Goal: Transaction & Acquisition: Purchase product/service

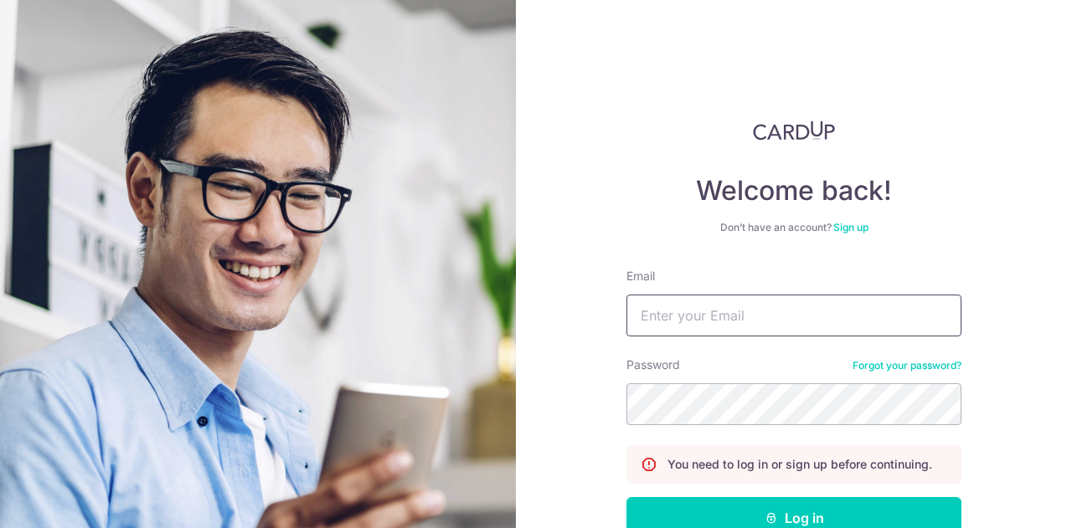
click at [750, 320] on input "Email" at bounding box center [793, 316] width 335 height 42
type input "[PERSON_NAME][EMAIL_ADDRESS][PERSON_NAME][DOMAIN_NAME]"
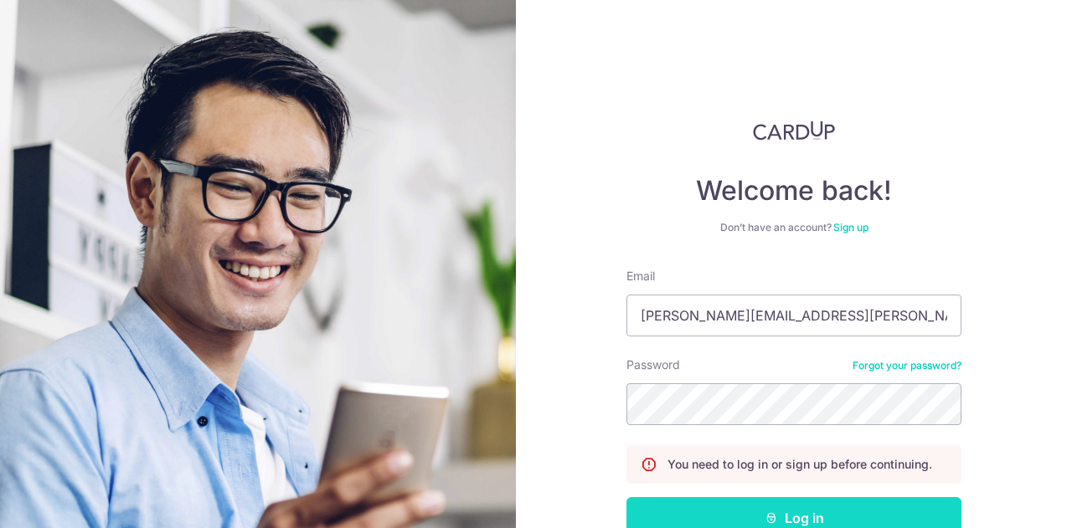
click at [918, 510] on button "Log in" at bounding box center [793, 518] width 335 height 42
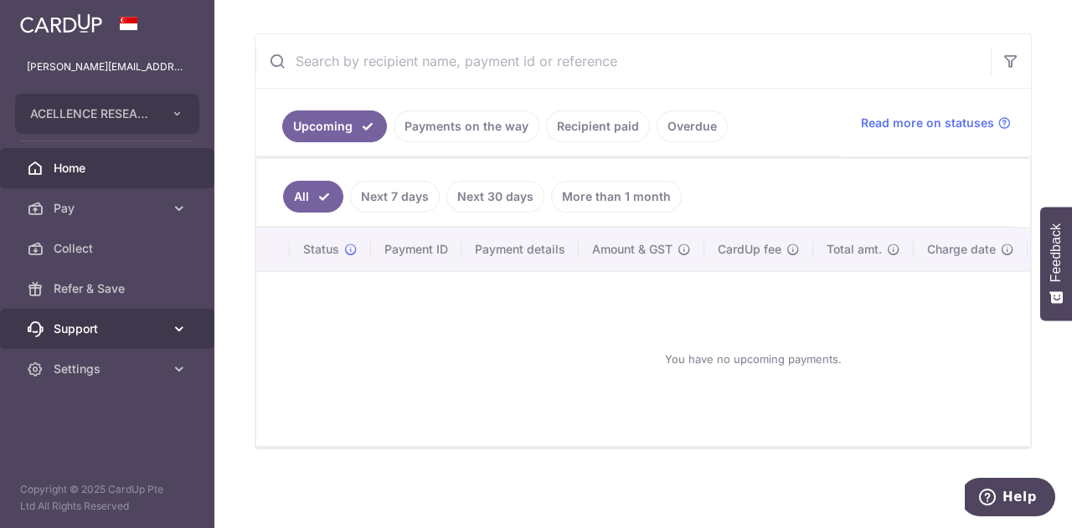
scroll to position [292, 0]
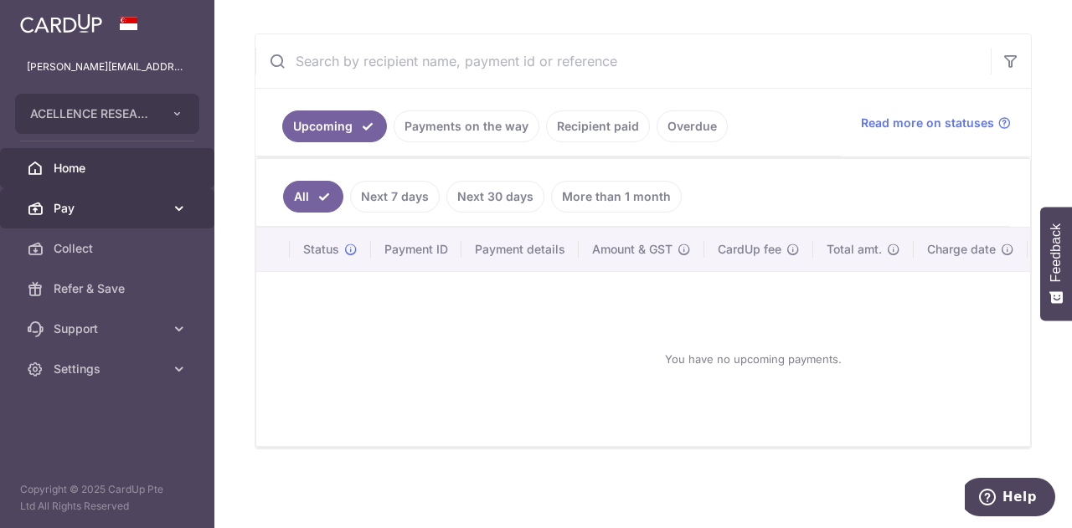
click at [114, 208] on span "Pay" at bounding box center [109, 208] width 111 height 17
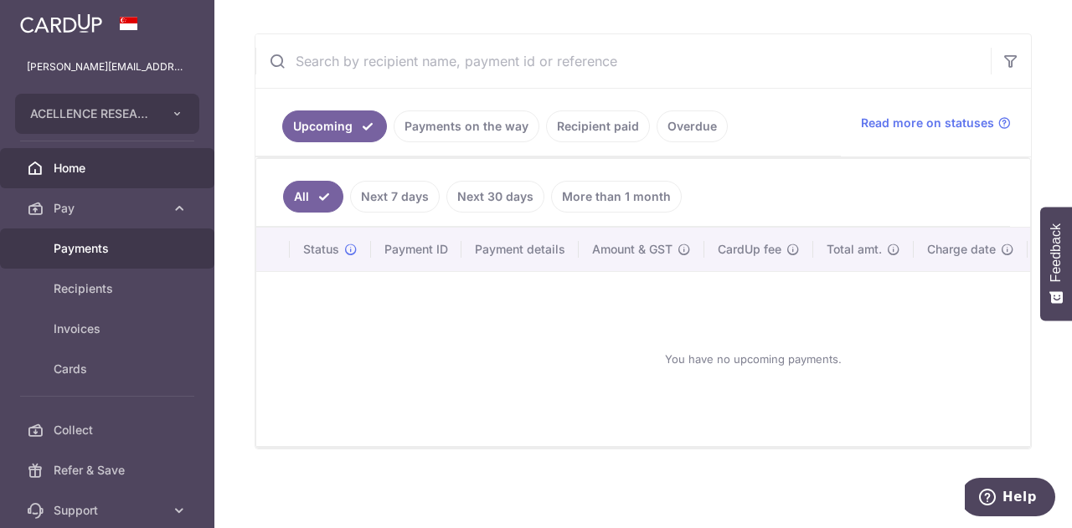
click at [114, 242] on span "Payments" at bounding box center [109, 248] width 111 height 17
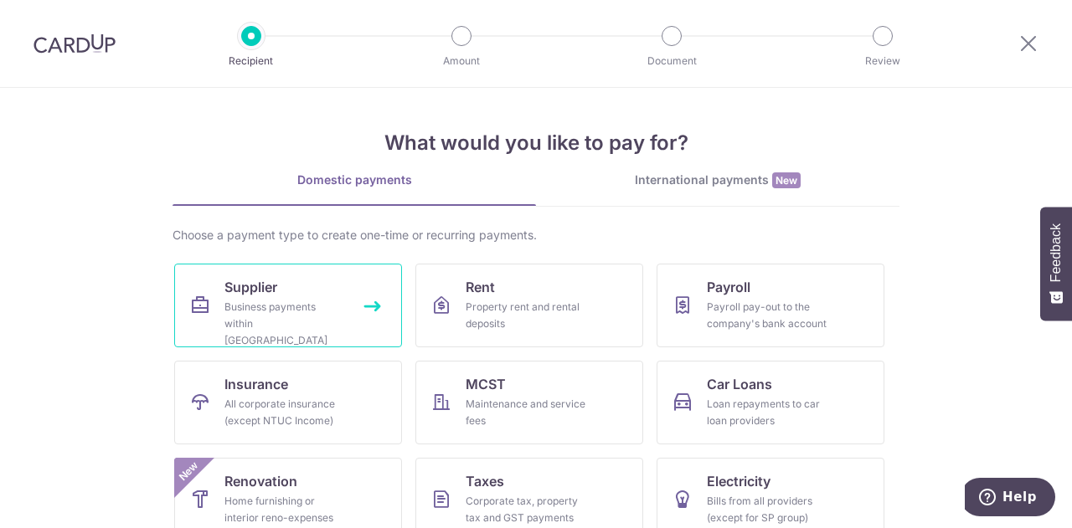
click at [263, 304] on div "Business payments within Singapore" at bounding box center [284, 324] width 121 height 50
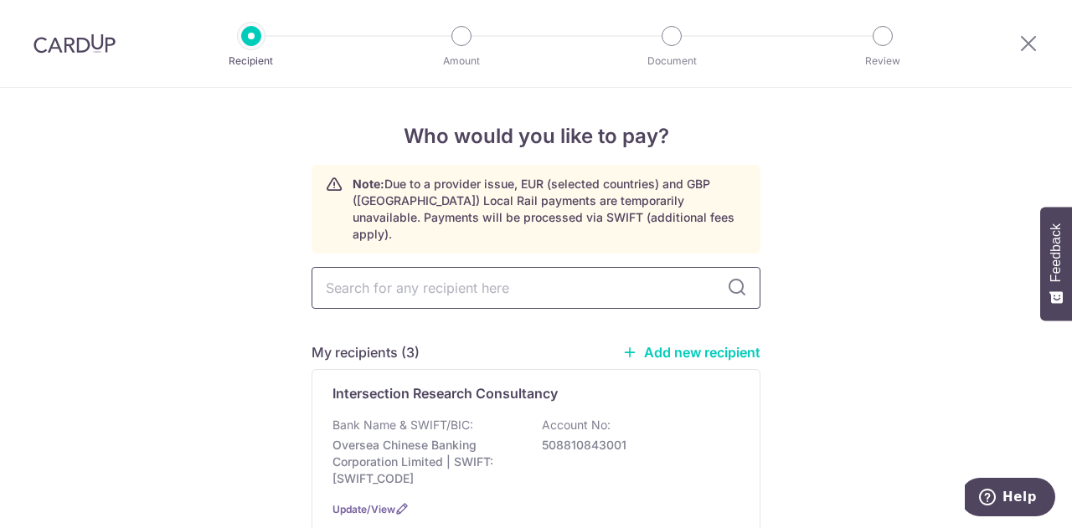
click at [412, 280] on input "text" at bounding box center [535, 288] width 449 height 42
type input "shink"
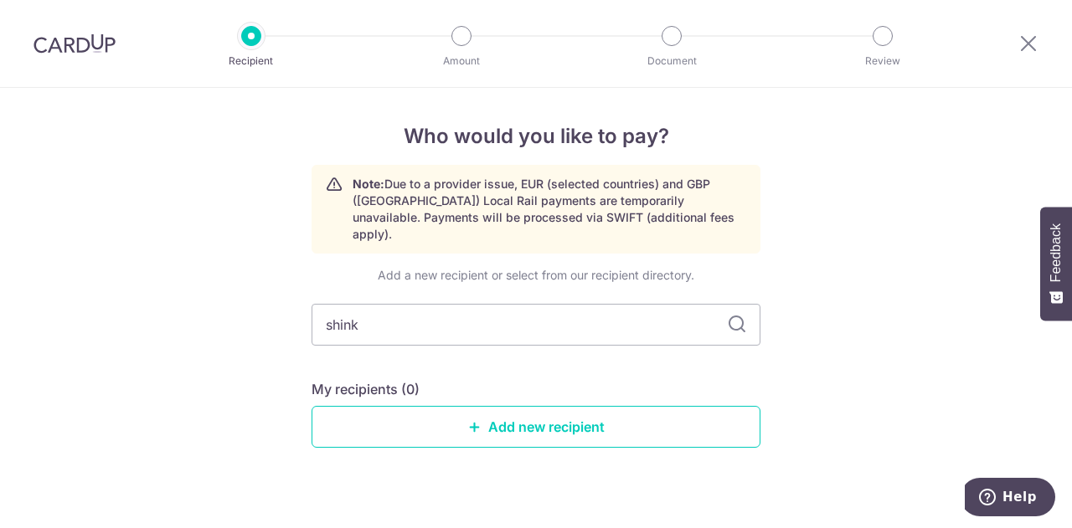
drag, startPoint x: 403, startPoint y: 319, endPoint x: 218, endPoint y: 319, distance: 184.2
click at [219, 319] on div "Who would you like to pay? Note: Due to a provider issue, EUR (selected countri…" at bounding box center [536, 320] width 1072 height 465
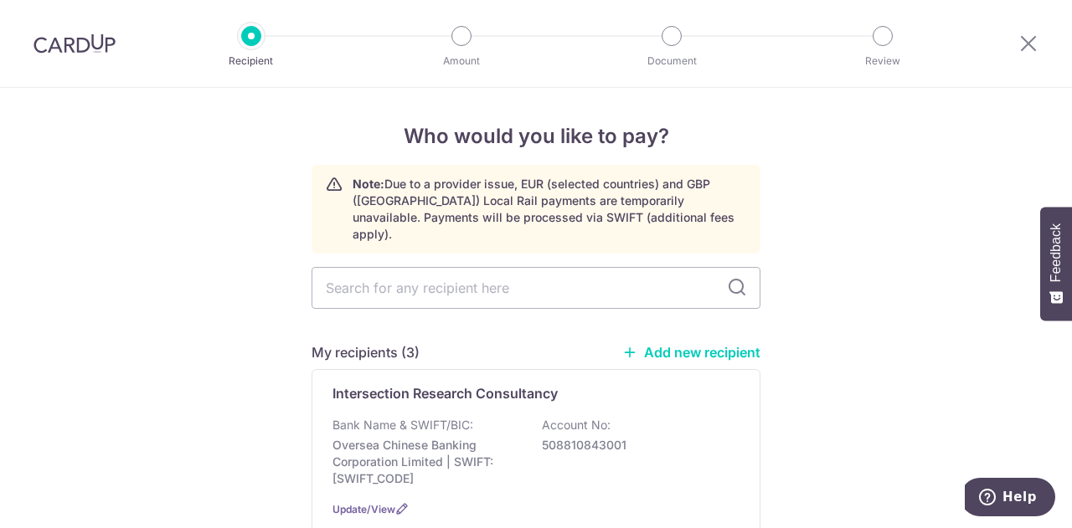
click at [691, 344] on link "Add new recipient" at bounding box center [691, 352] width 138 height 17
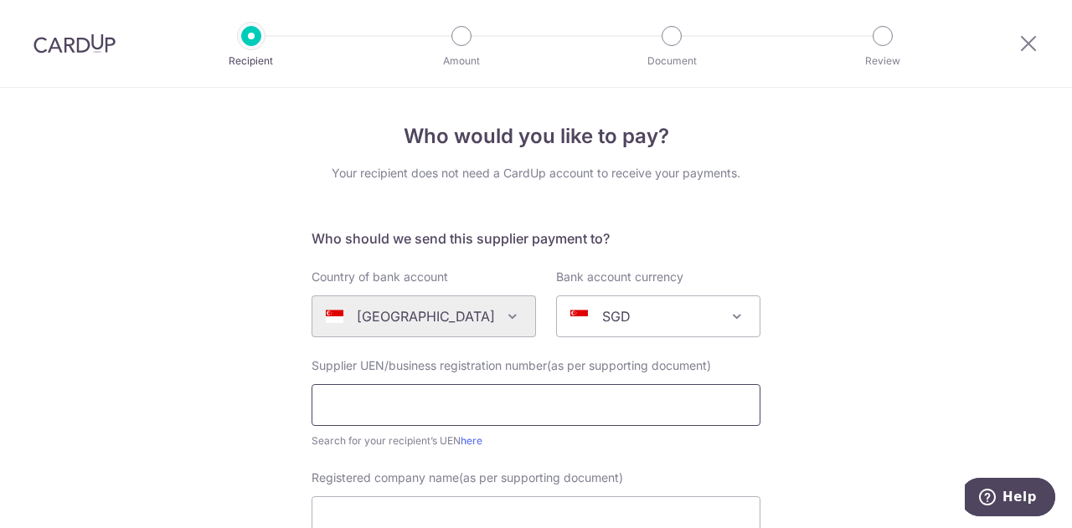
scroll to position [84, 0]
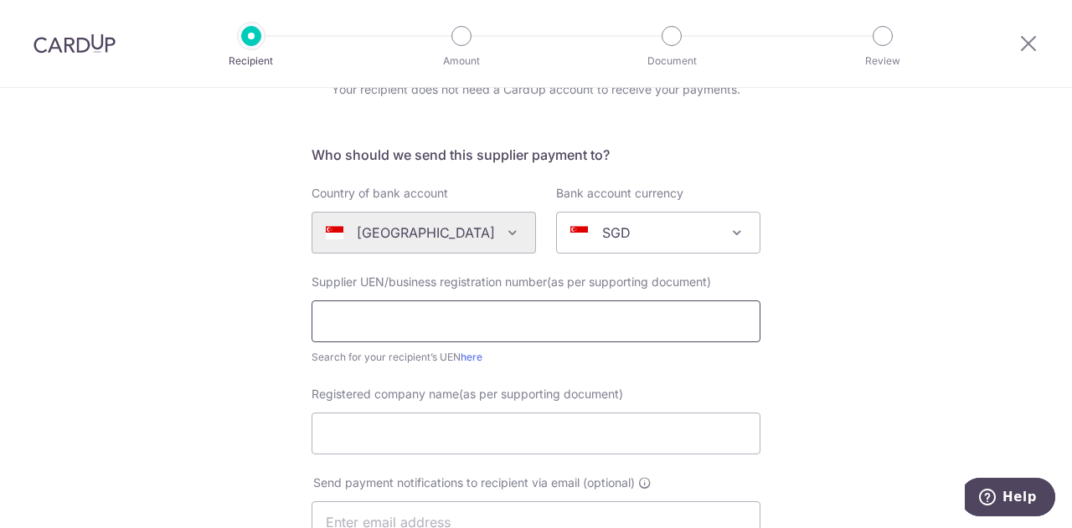
click at [355, 321] on input "text" at bounding box center [535, 322] width 449 height 42
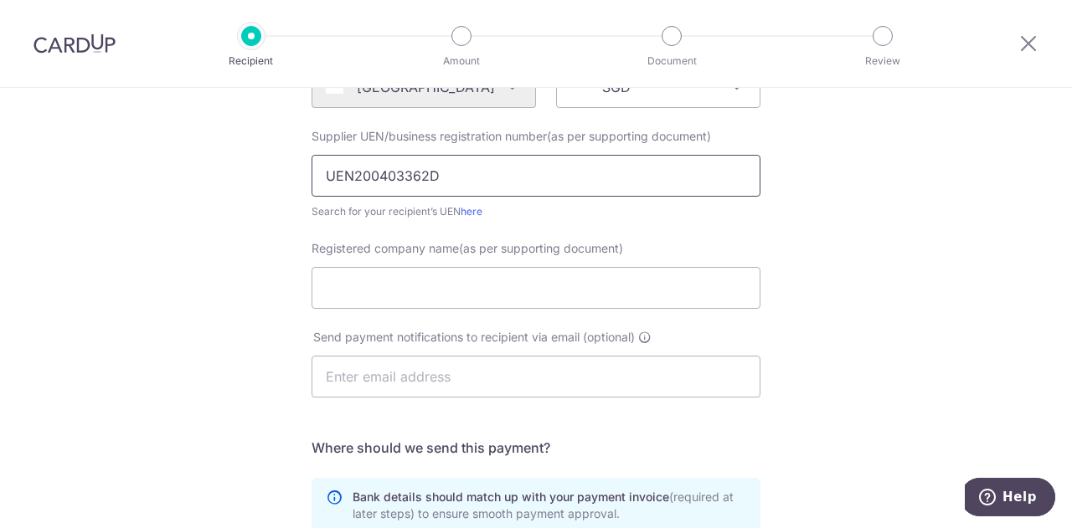
scroll to position [167, 0]
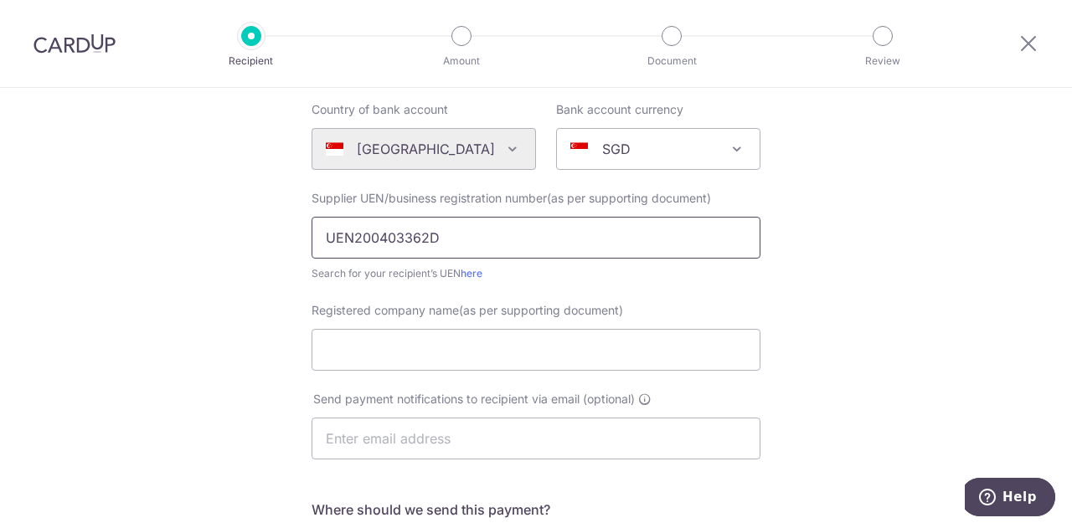
type input "UEN200403362D"
drag, startPoint x: 387, startPoint y: 349, endPoint x: 362, endPoint y: 342, distance: 26.2
click at [387, 349] on input "Registered company name(as per supporting document)" at bounding box center [535, 350] width 449 height 42
type input "s"
type input "SHINKO CRANE PTE LTD"
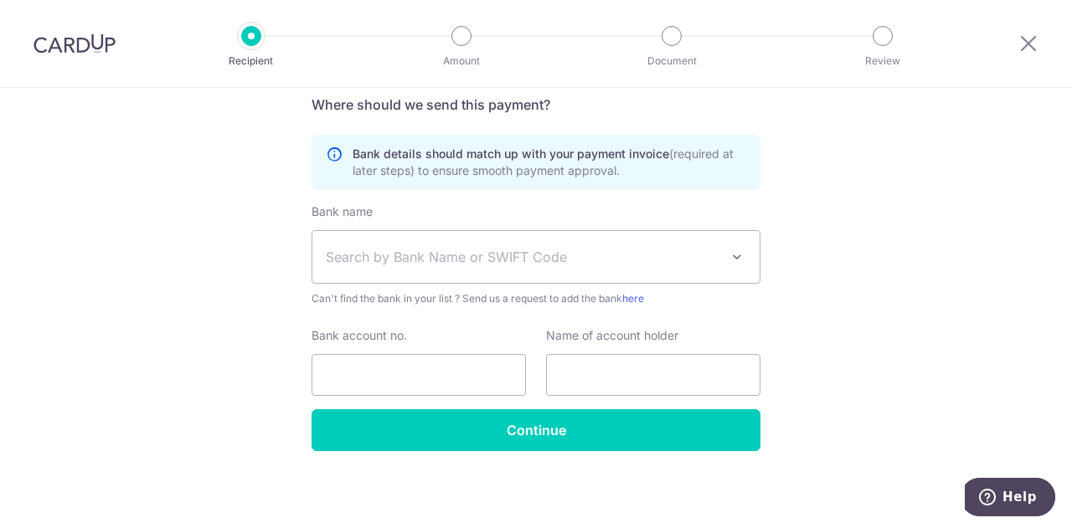
scroll to position [321, 0]
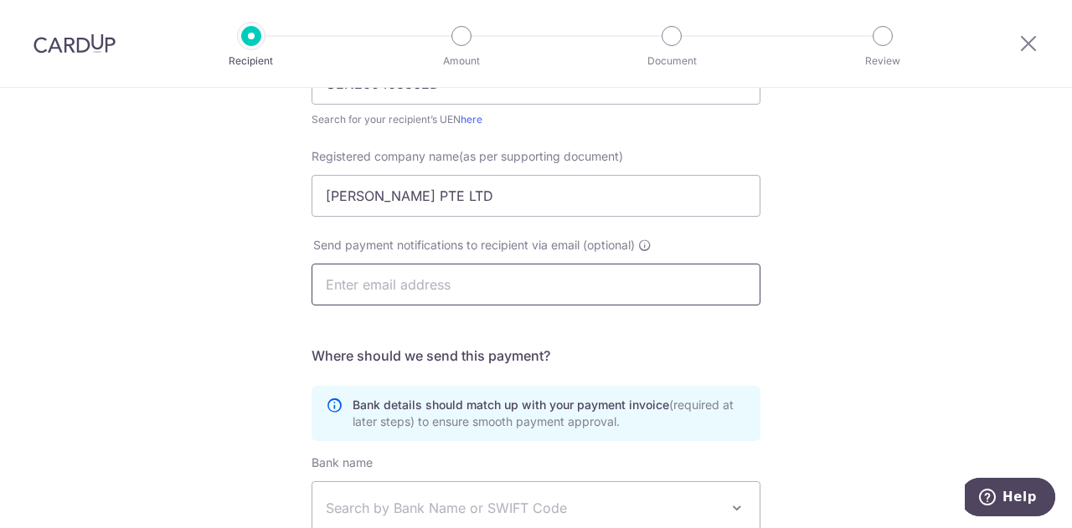
click at [357, 283] on input "text" at bounding box center [535, 285] width 449 height 42
type input "joanne.lee@acellence.com.sg"
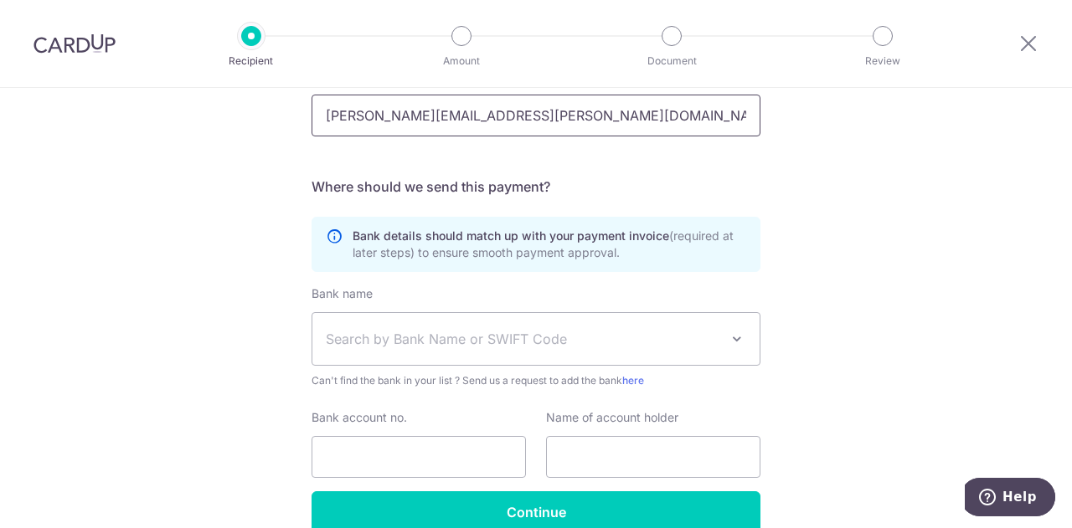
scroll to position [573, 0]
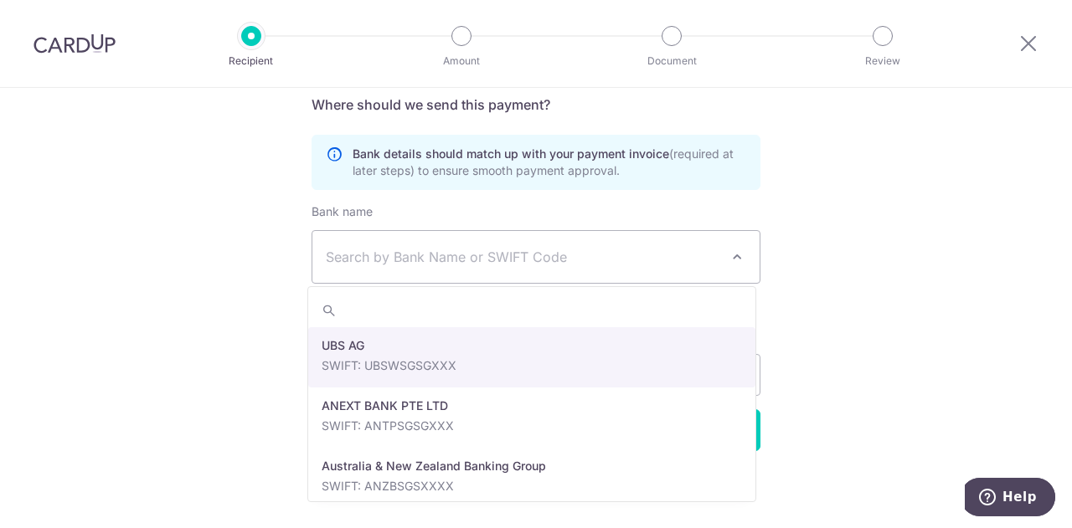
click at [423, 255] on span "Search by Bank Name or SWIFT Code" at bounding box center [522, 257] width 393 height 20
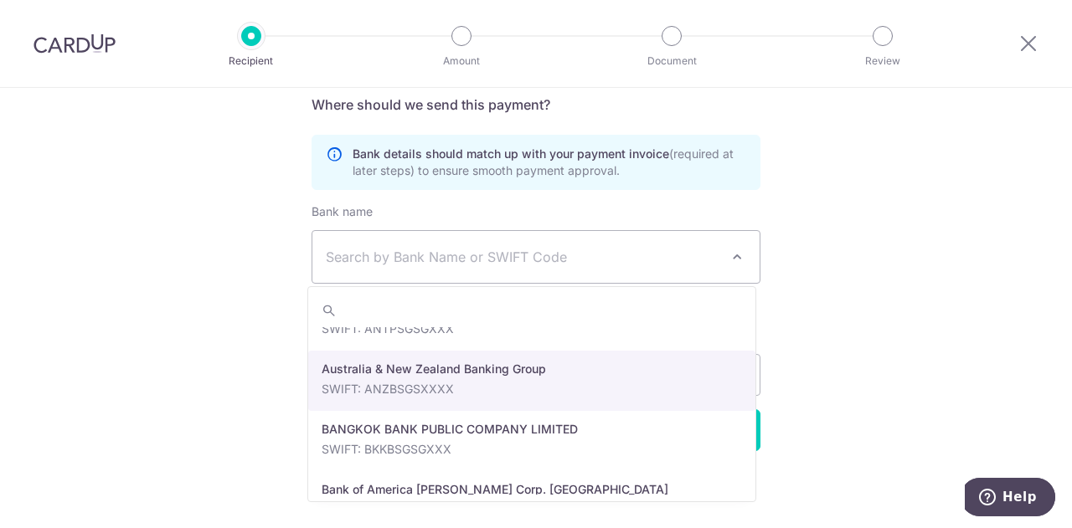
scroll to position [0, 0]
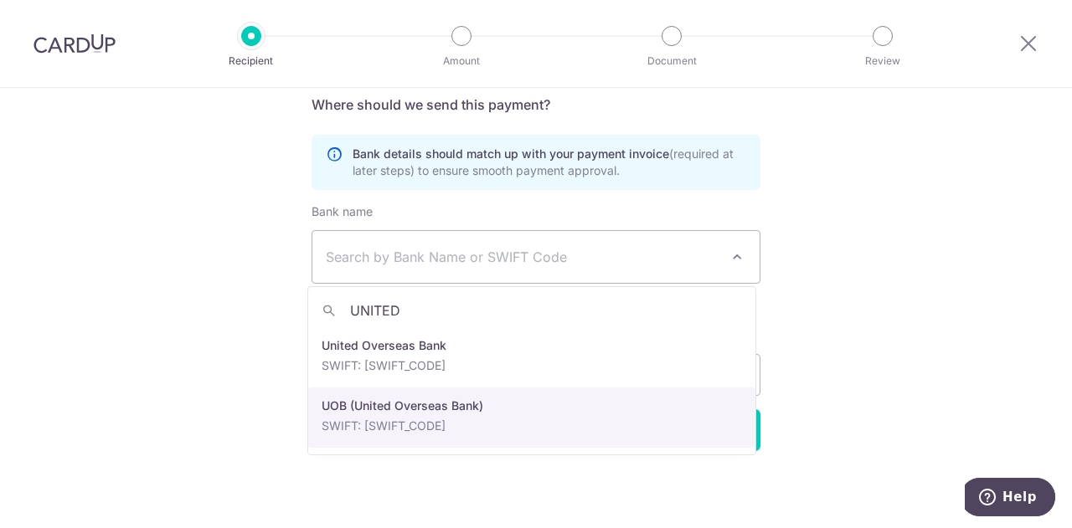
type input "UNITED"
select select "18"
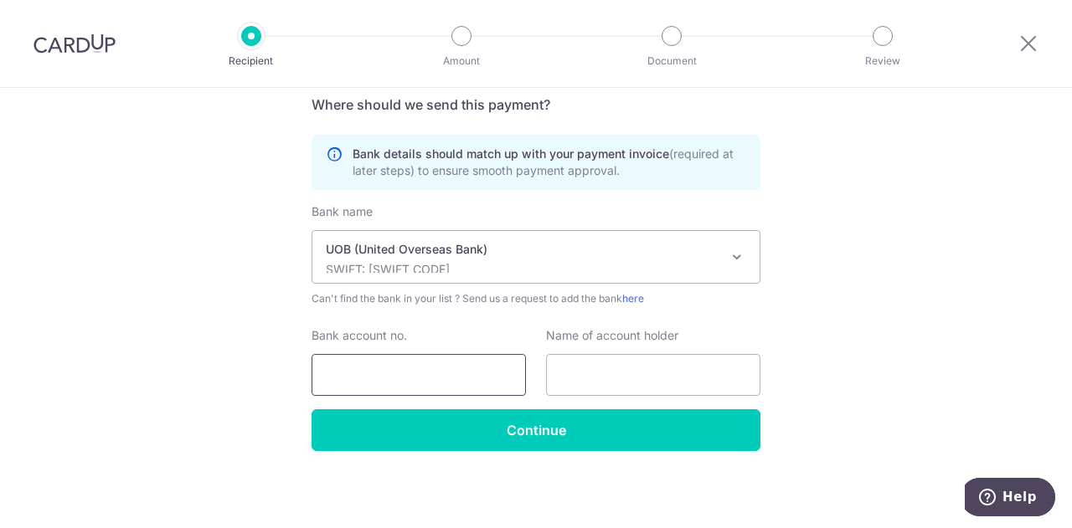
click at [432, 373] on input "Bank account no." at bounding box center [418, 375] width 214 height 42
type input "3143083258"
click at [586, 373] on input "text" at bounding box center [653, 375] width 214 height 42
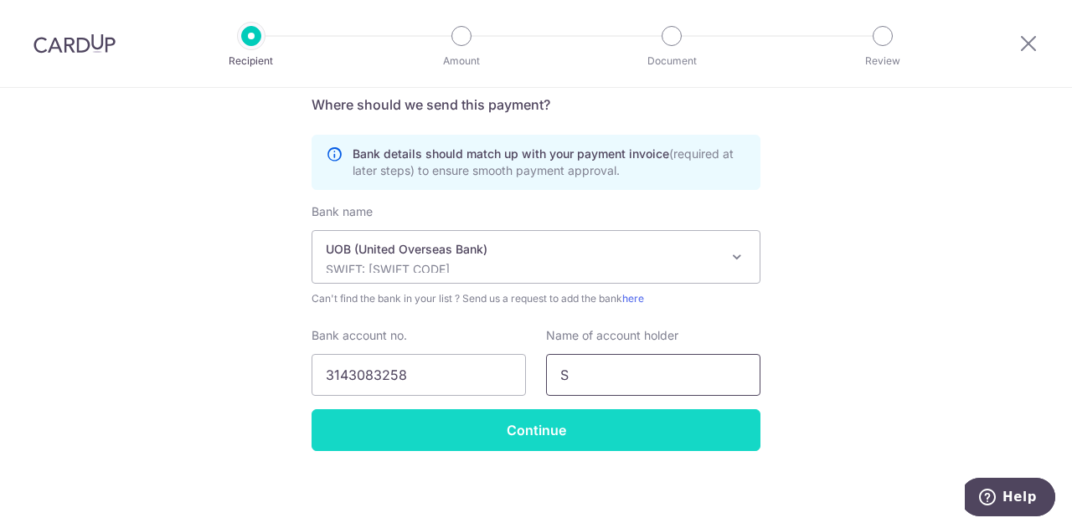
type input "SHINKO CRANE PTE LTD"
click at [517, 440] on input "Continue" at bounding box center [535, 430] width 449 height 42
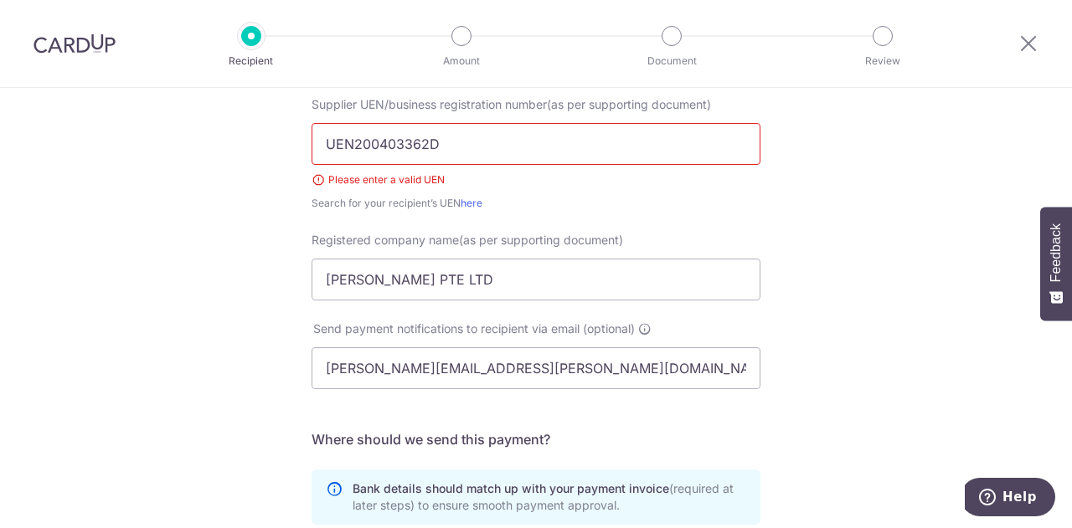
scroll to position [177, 0]
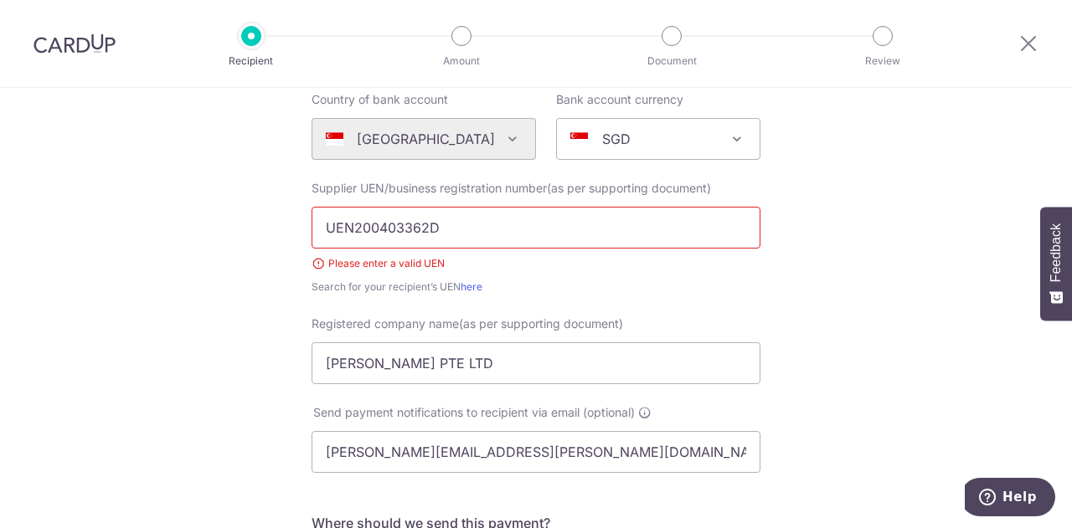
drag, startPoint x: 351, startPoint y: 224, endPoint x: 216, endPoint y: 221, distance: 134.8
click at [226, 224] on div "Who would you like to pay? Your recipient does not need a CardUp account to rec…" at bounding box center [536, 429] width 1072 height 1038
type input "200403362D"
click at [565, 288] on div "Search for your recipient’s UEN here" at bounding box center [535, 287] width 449 height 17
click at [660, 290] on div "Search for your recipient’s UEN here" at bounding box center [535, 287] width 449 height 17
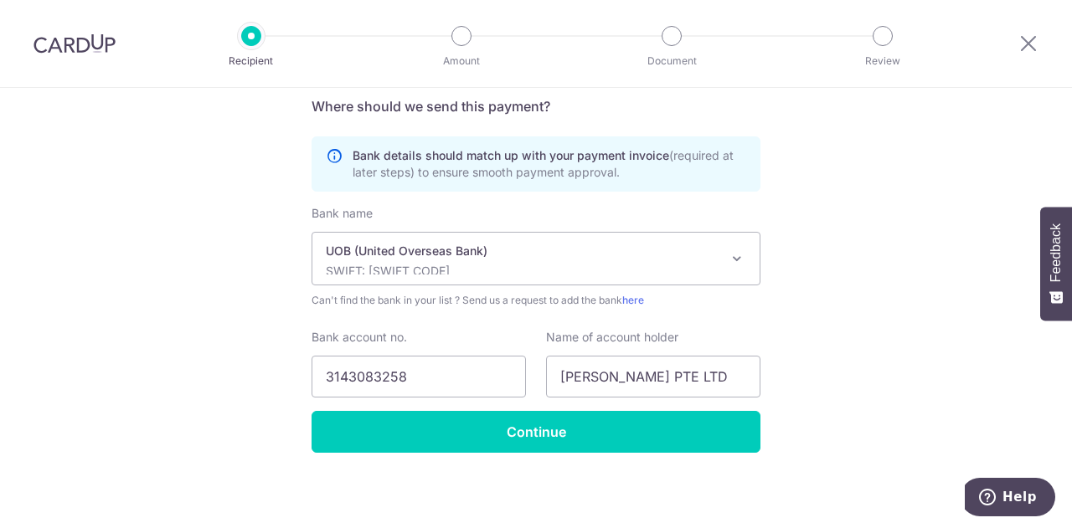
scroll to position [596, 0]
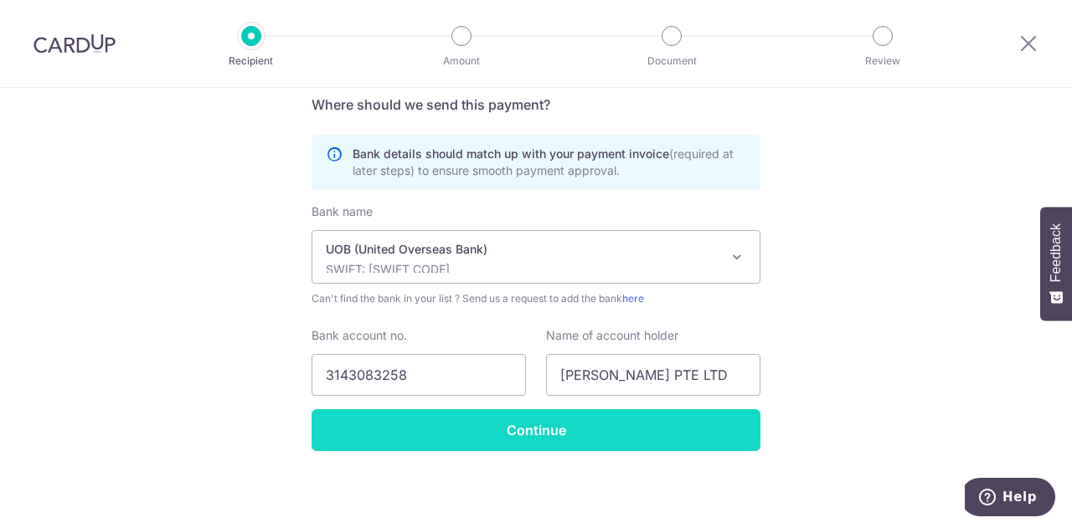
click at [573, 432] on input "Continue" at bounding box center [535, 430] width 449 height 42
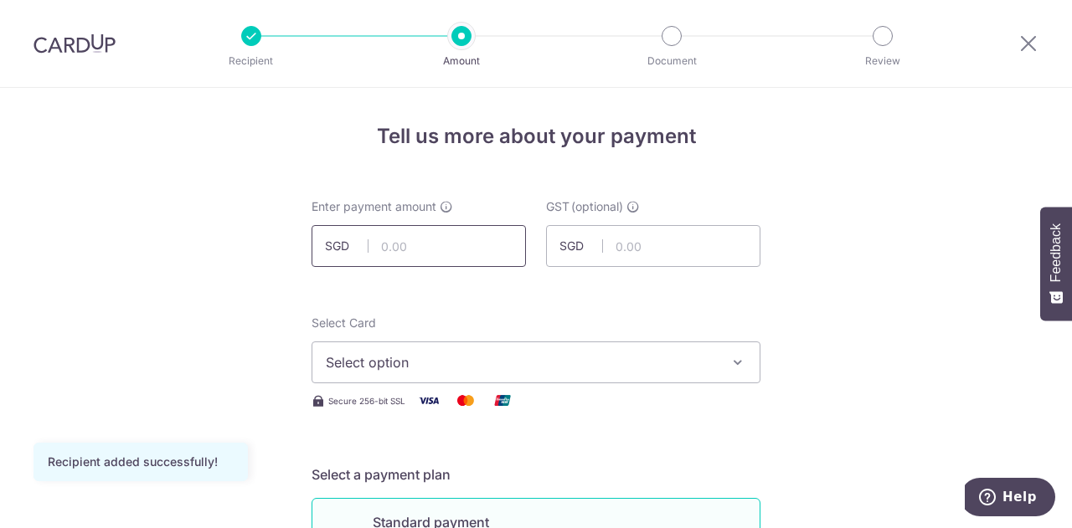
click at [442, 252] on input "text" at bounding box center [418, 246] width 214 height 42
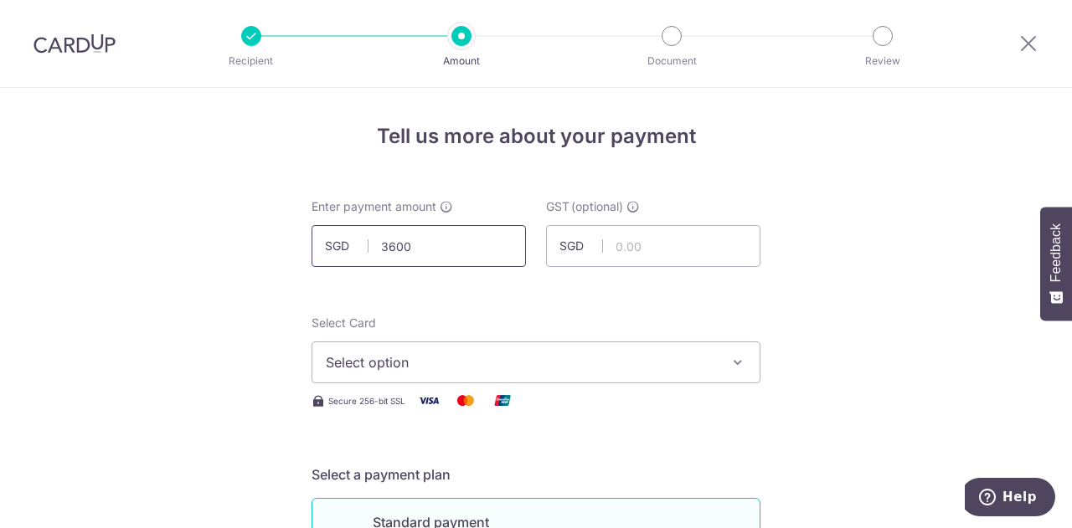
drag, startPoint x: 383, startPoint y: 249, endPoint x: 442, endPoint y: 250, distance: 58.6
click at [440, 252] on input "3600" at bounding box center [418, 246] width 214 height 42
type input "3,600.00"
click at [676, 248] on input "text" at bounding box center [653, 246] width 214 height 42
type input "324.00"
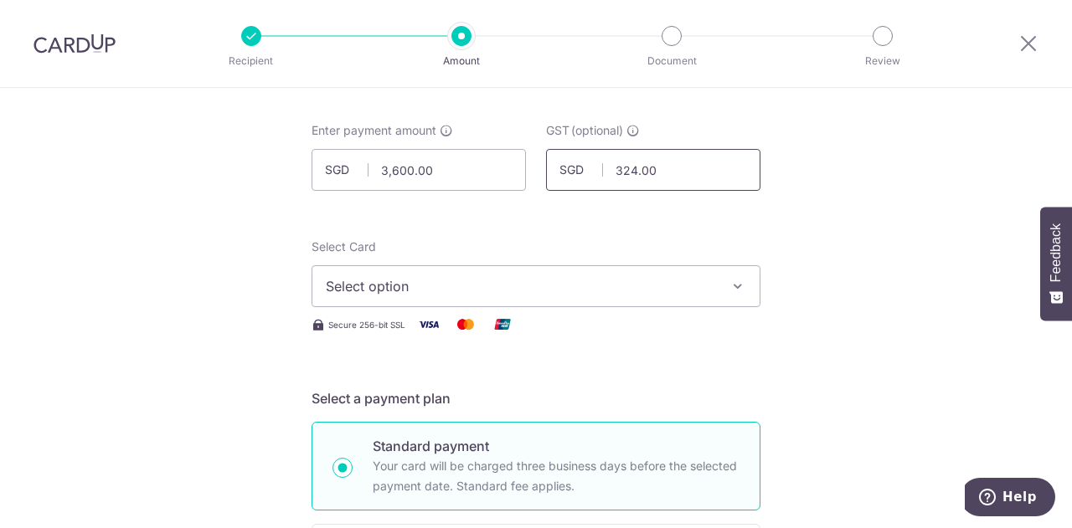
scroll to position [167, 0]
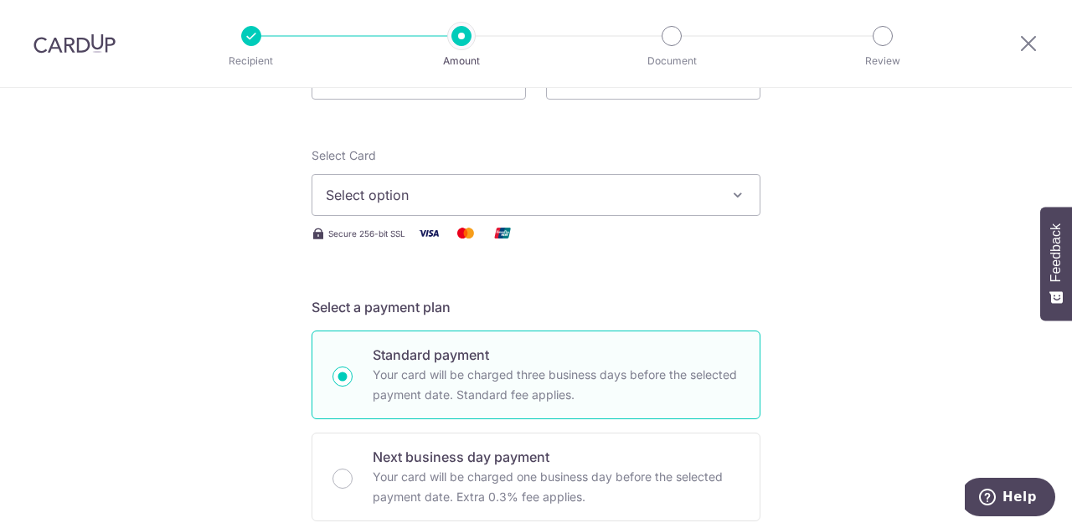
click at [722, 191] on button "Select option" at bounding box center [535, 195] width 449 height 42
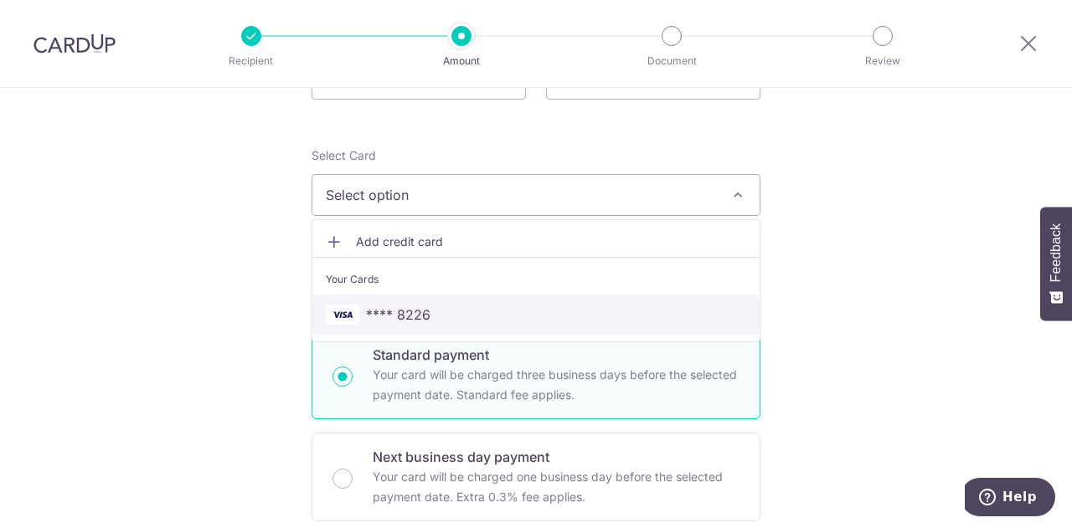
click at [412, 311] on span "**** 8226" at bounding box center [398, 315] width 64 height 20
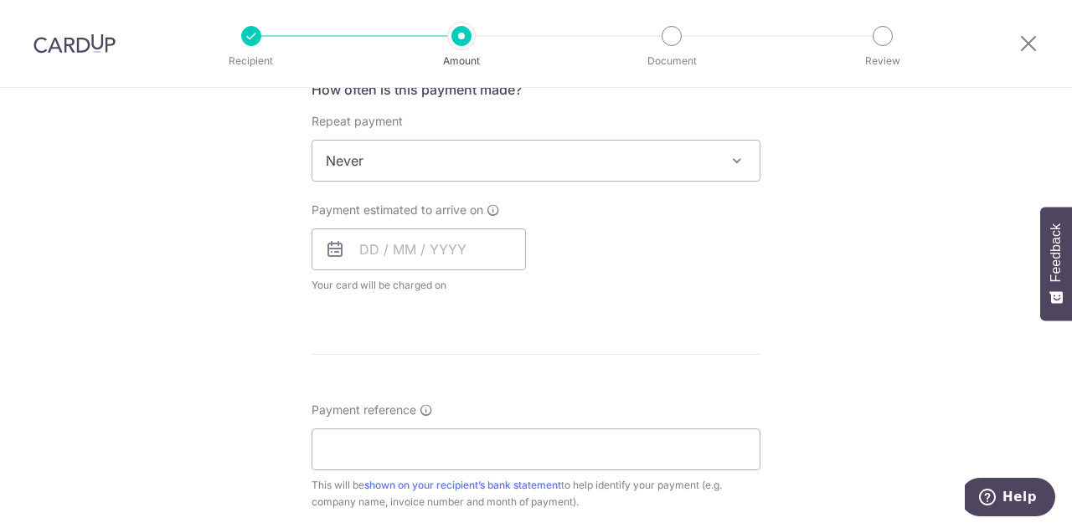
scroll to position [670, 0]
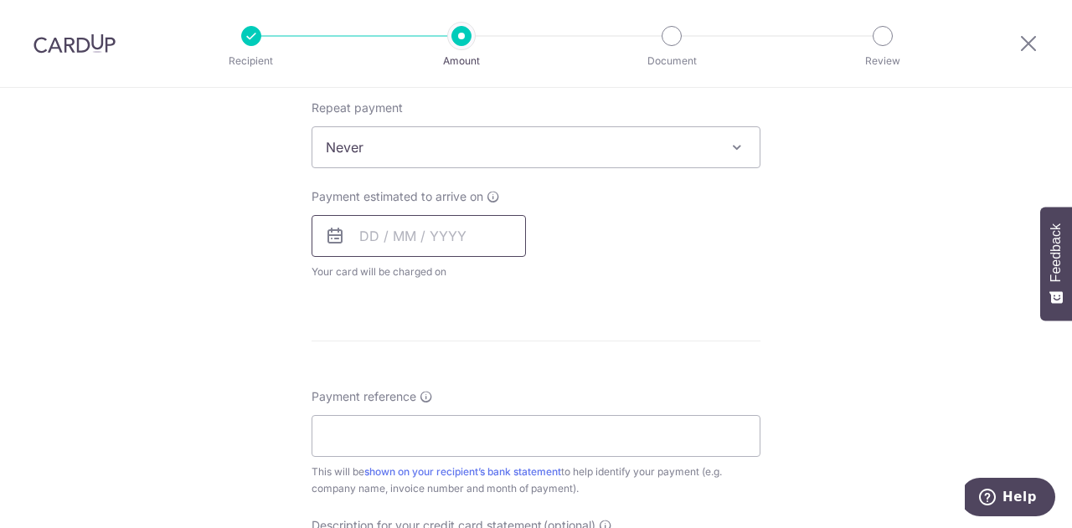
click at [383, 234] on input "text" at bounding box center [418, 236] width 214 height 42
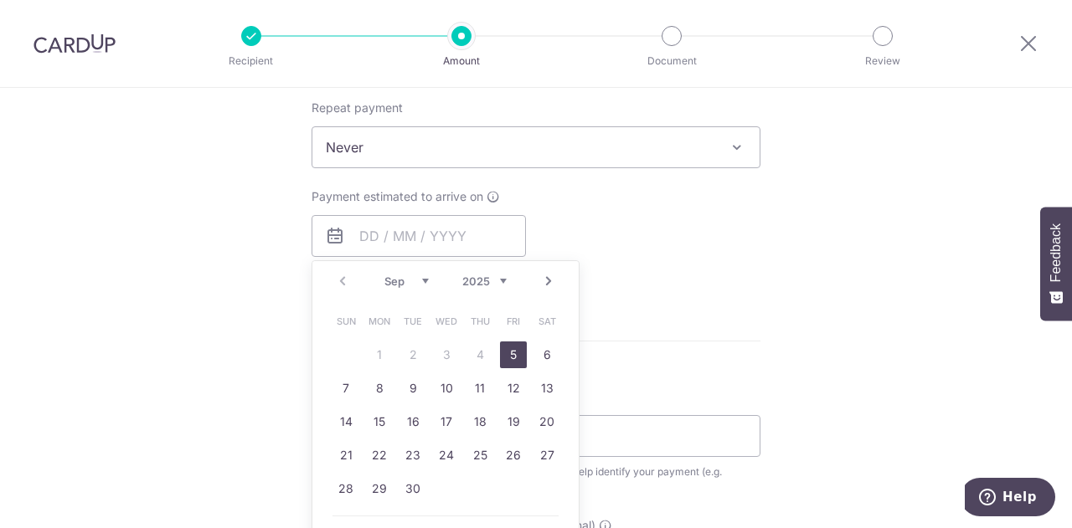
click at [511, 354] on link "5" at bounding box center [513, 355] width 27 height 27
type input "[DATE]"
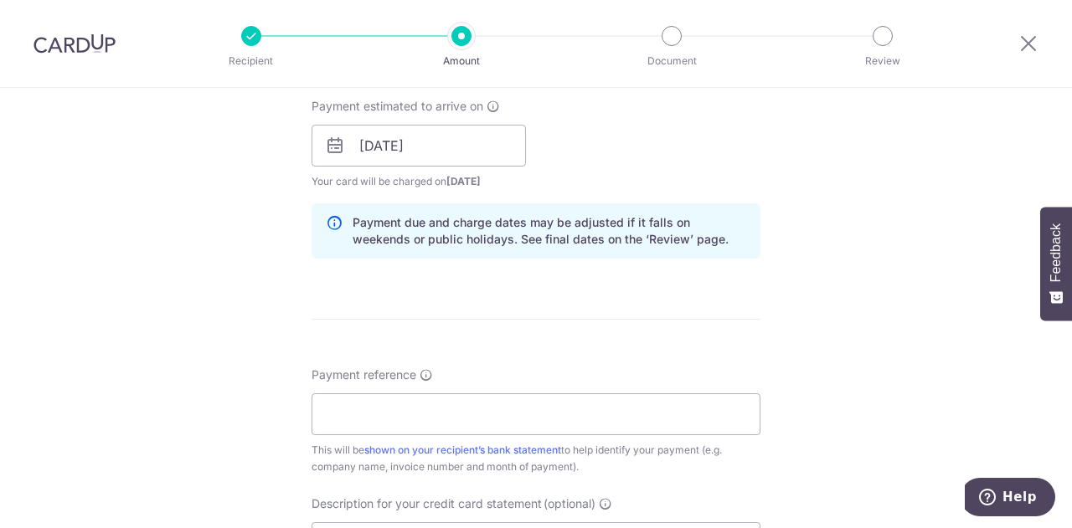
scroll to position [837, 0]
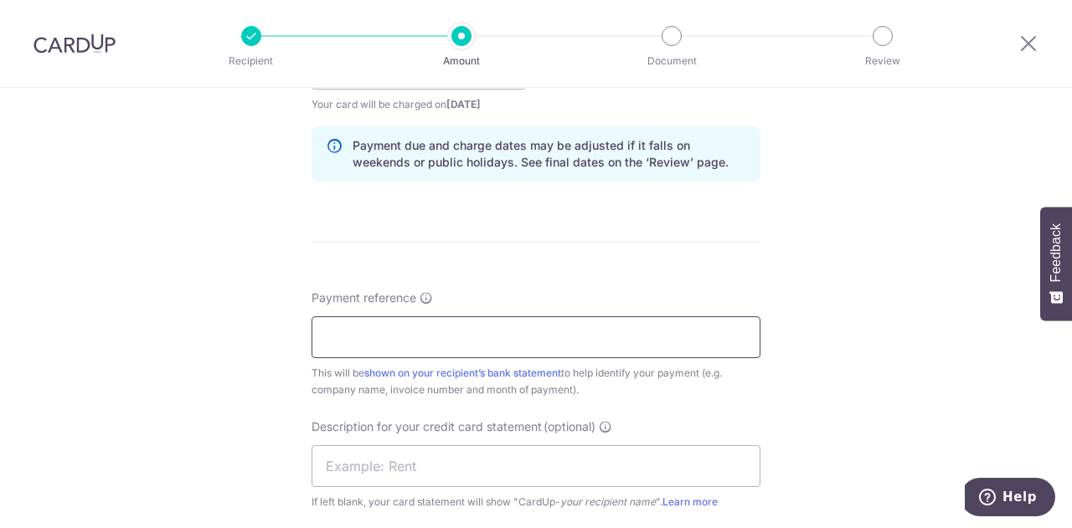
click at [408, 328] on input "Payment reference" at bounding box center [535, 337] width 449 height 42
type input "r"
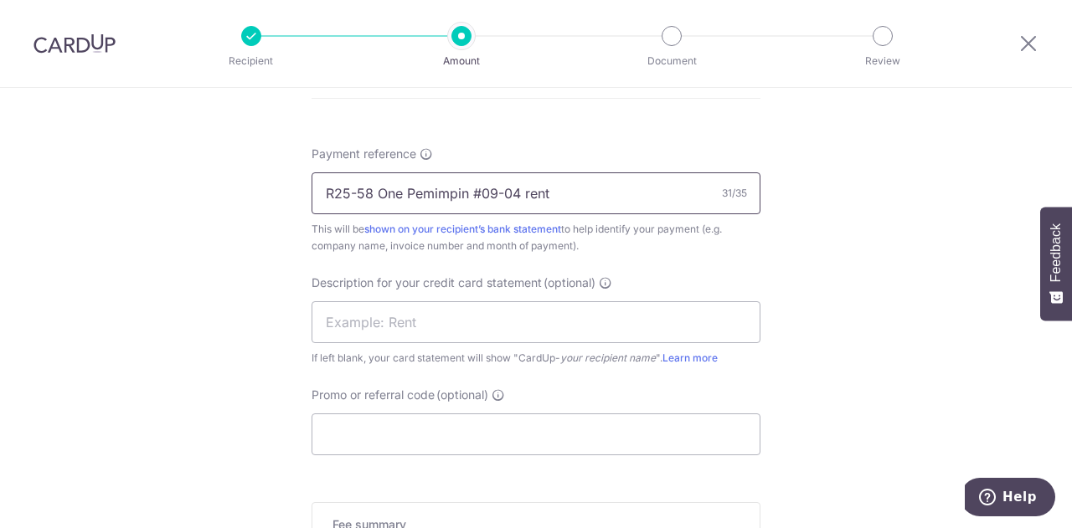
scroll to position [1005, 0]
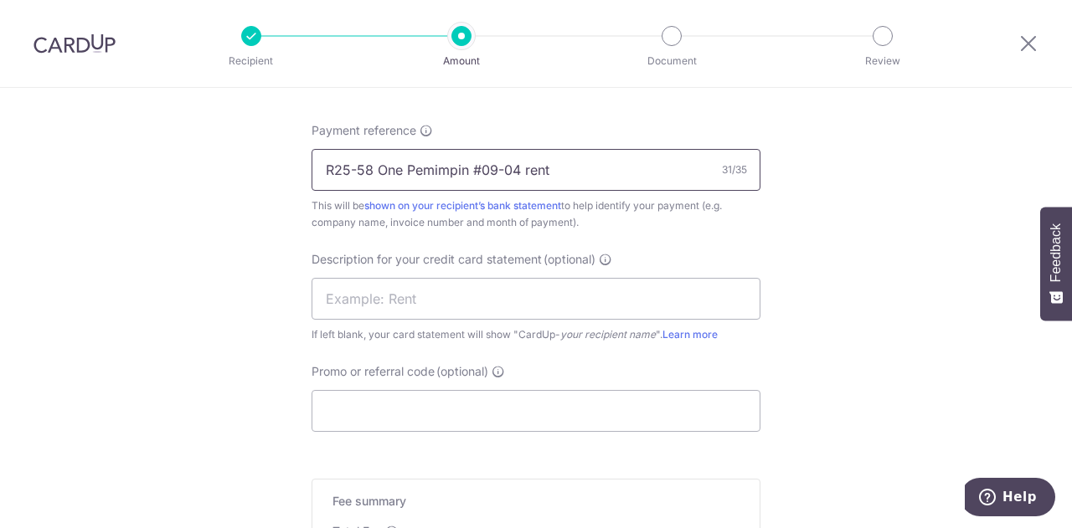
drag, startPoint x: 368, startPoint y: 165, endPoint x: 309, endPoint y: 164, distance: 59.4
click at [313, 162] on input "R25-58 One Pemimpin #09-04 rent" at bounding box center [535, 170] width 449 height 42
type input "R25-58 One Pemimpin #09-04 rent"
click at [398, 297] on input "text" at bounding box center [535, 299] width 449 height 42
paste input "R25-58"
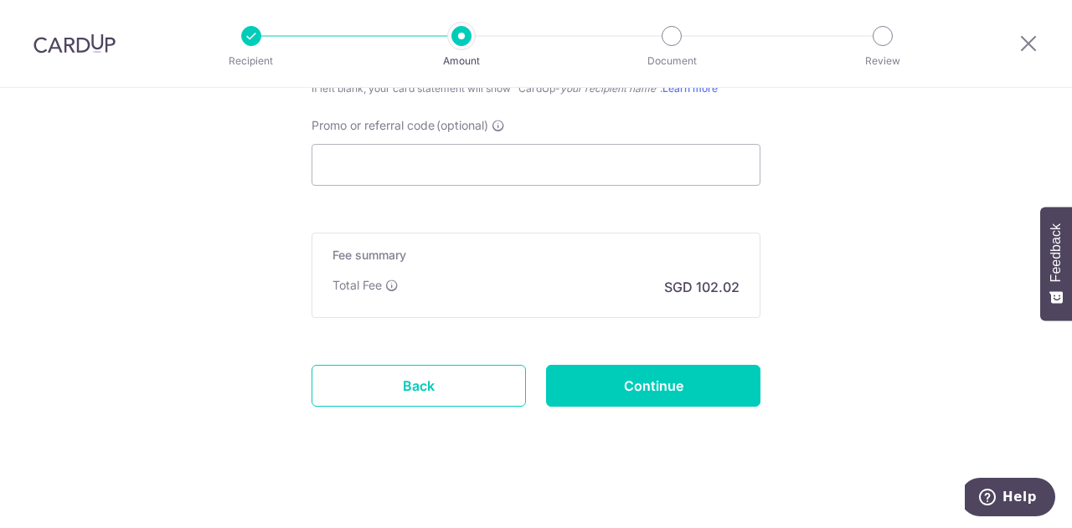
scroll to position [1167, 0]
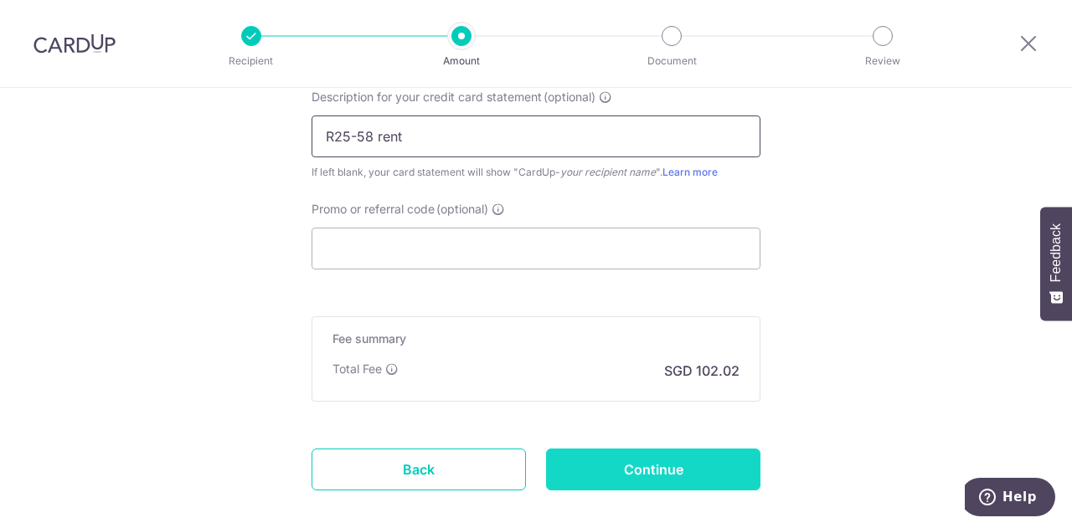
type input "R25-58 rent"
click at [629, 478] on input "Continue" at bounding box center [653, 470] width 214 height 42
type input "Create Schedule"
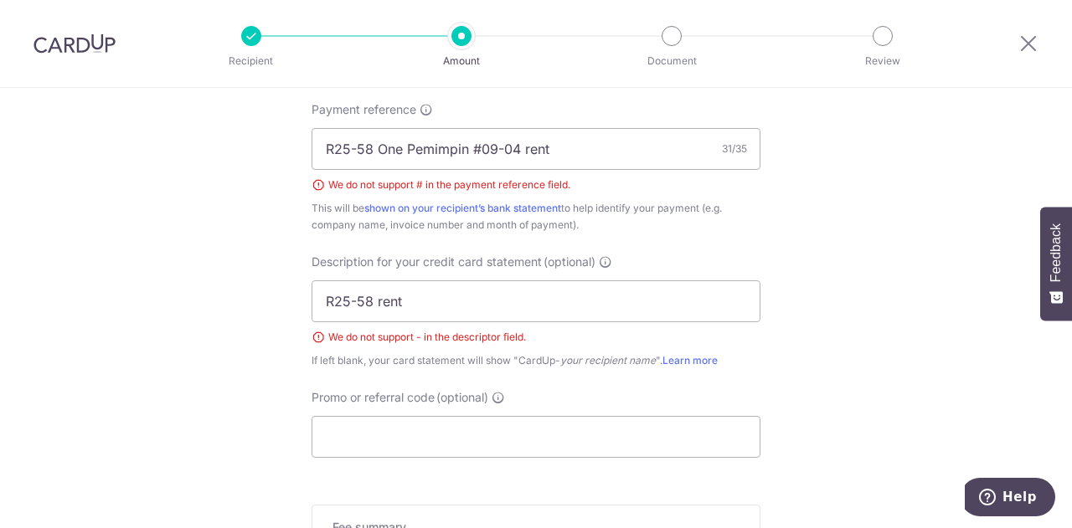
scroll to position [861, 0]
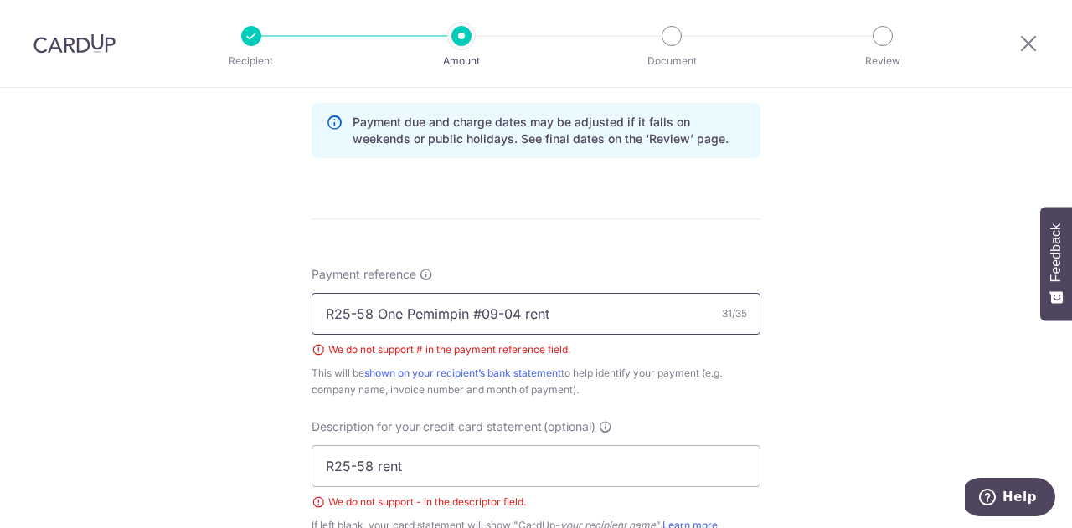
drag, startPoint x: 374, startPoint y: 309, endPoint x: 587, endPoint y: 312, distance: 212.7
click at [586, 312] on input "R25-58 One Pemimpin #09-04 rent" at bounding box center [535, 314] width 449 height 42
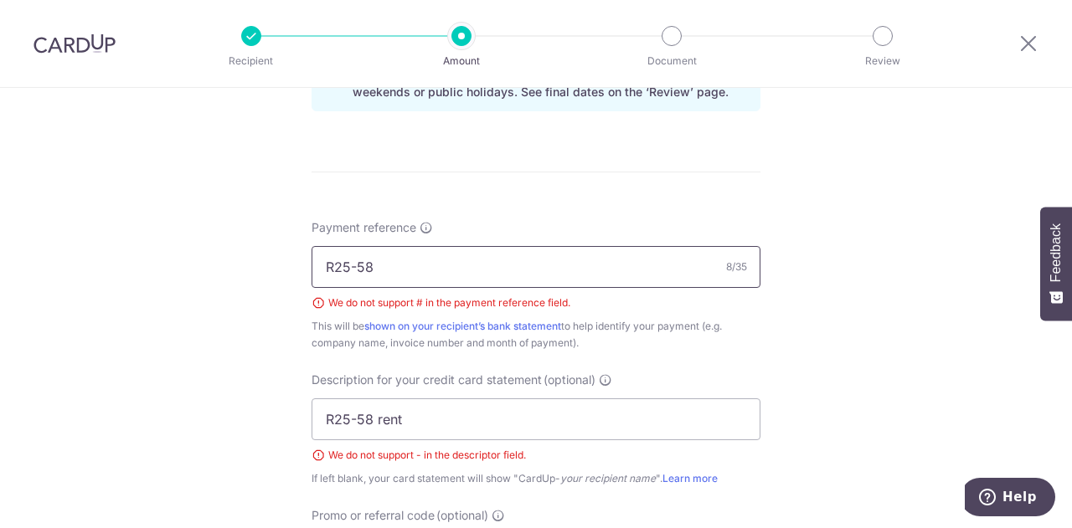
scroll to position [944, 0]
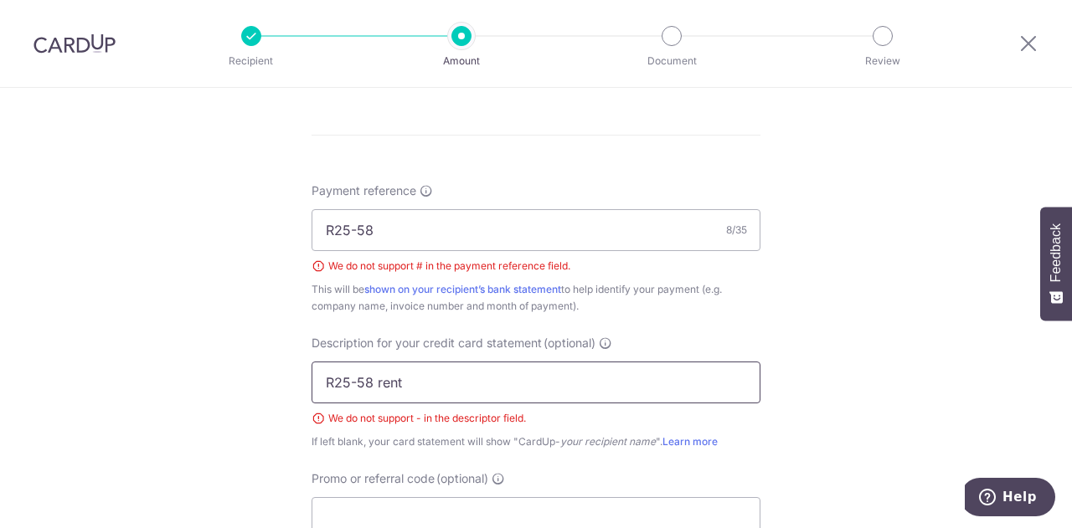
click at [499, 384] on input "R25-58 rent" at bounding box center [535, 383] width 449 height 42
click at [513, 397] on input "R25-58 rent" at bounding box center [535, 383] width 449 height 42
click at [400, 234] on input "R25-58" at bounding box center [535, 230] width 449 height 42
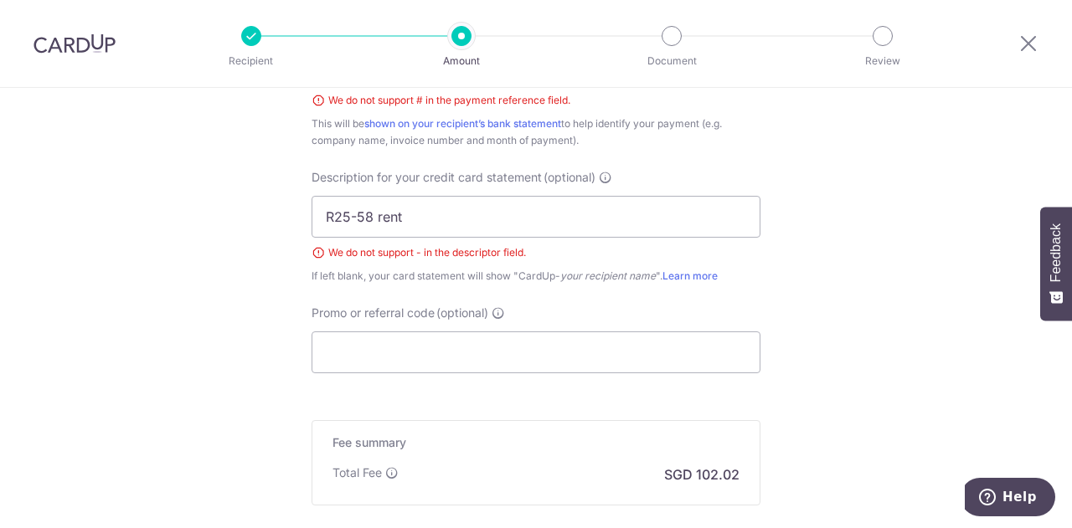
scroll to position [1298, 0]
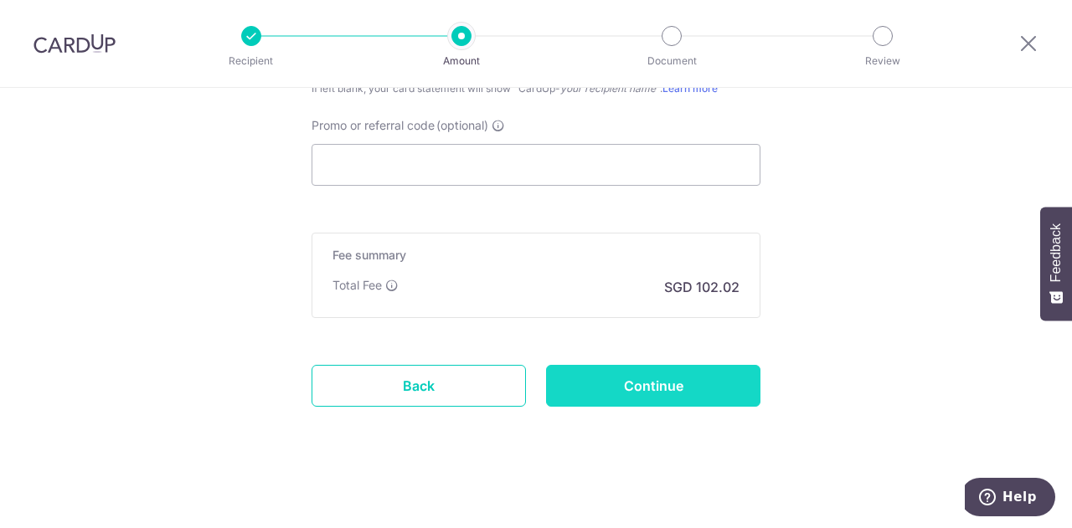
type input "R25-58 rent"
click at [606, 386] on input "Continue" at bounding box center [653, 386] width 214 height 42
type input "Create Schedule"
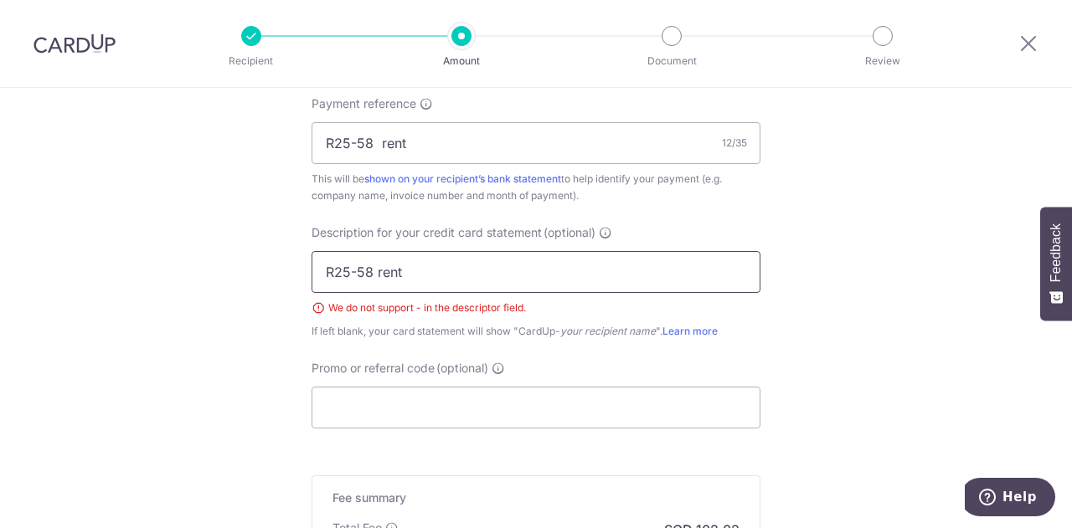
scroll to position [989, 0]
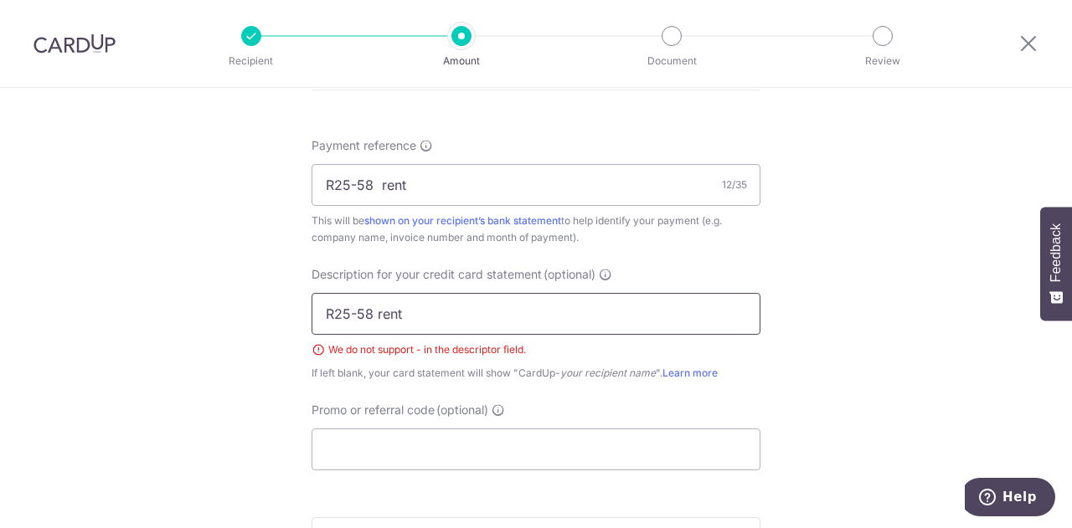
drag, startPoint x: 368, startPoint y: 312, endPoint x: 475, endPoint y: 314, distance: 106.3
click at [474, 314] on input "R25-58 rent" at bounding box center [535, 314] width 449 height 42
drag, startPoint x: 390, startPoint y: 311, endPoint x: 146, endPoint y: 290, distance: 244.6
type input "OFFICE RENT"
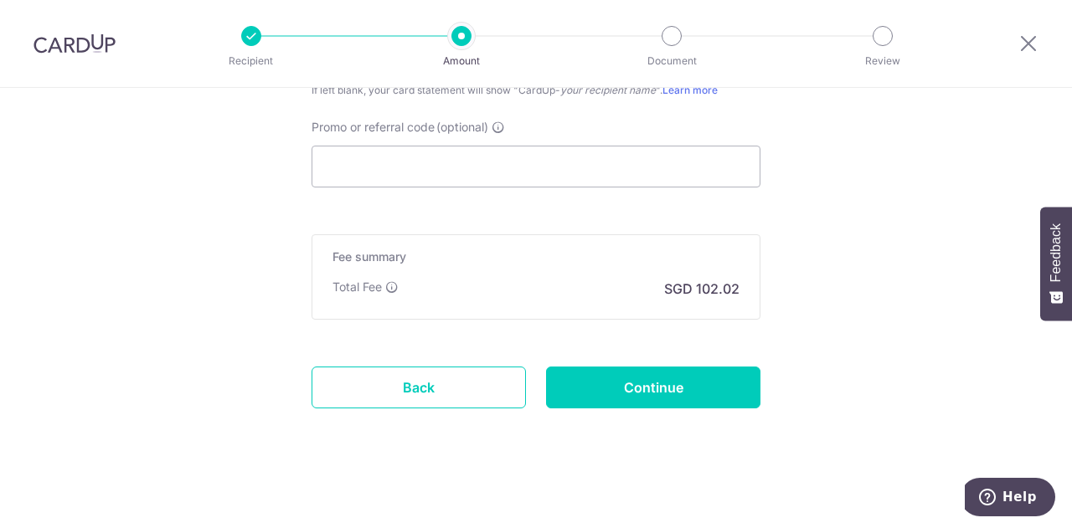
scroll to position [1274, 0]
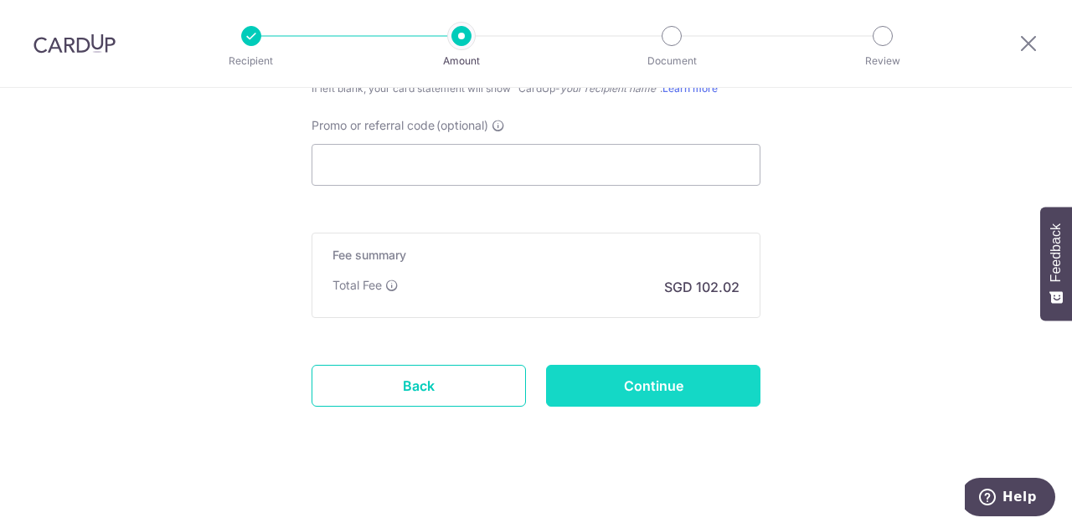
click at [688, 383] on input "Continue" at bounding box center [653, 386] width 214 height 42
type input "Create Schedule"
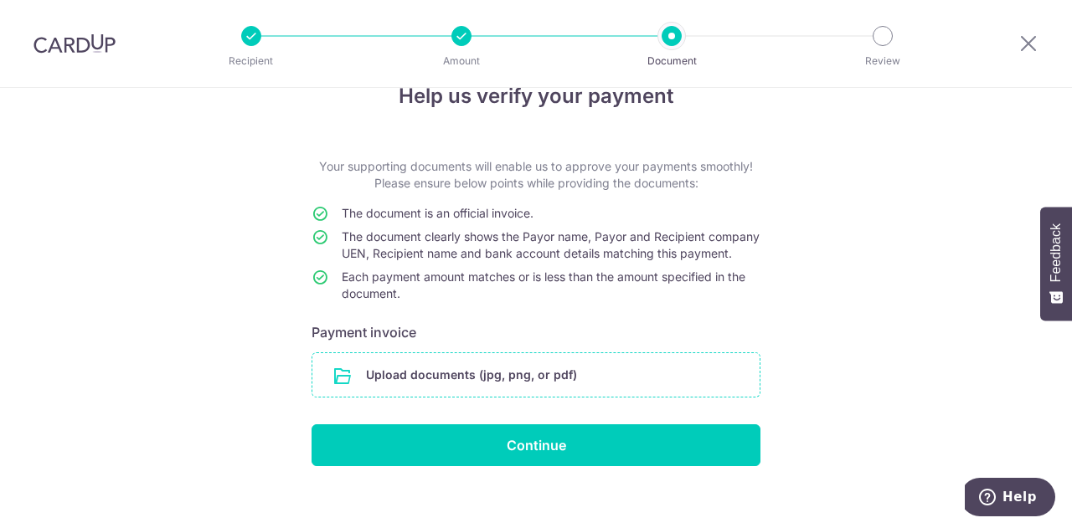
scroll to position [72, 0]
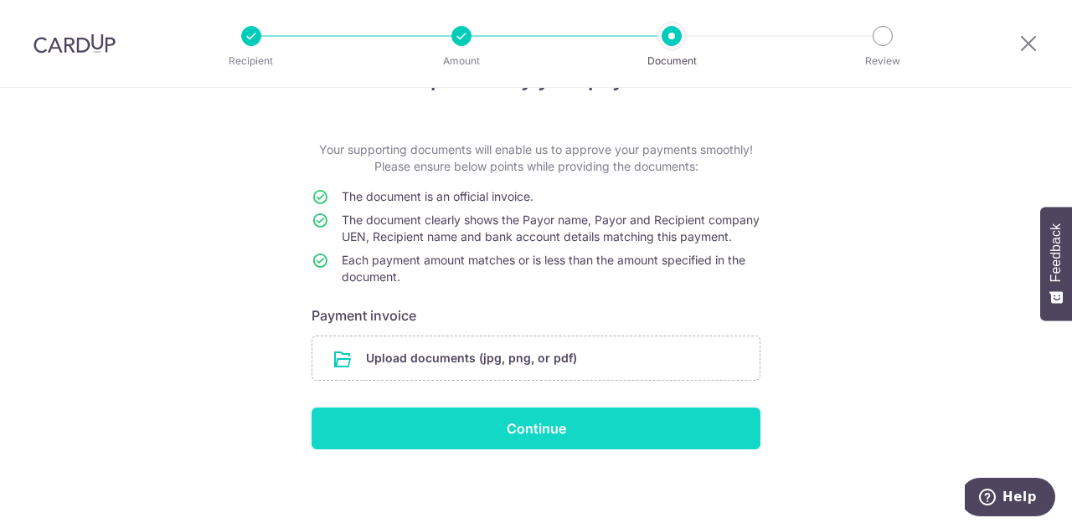
click at [499, 444] on input "Continue" at bounding box center [535, 429] width 449 height 42
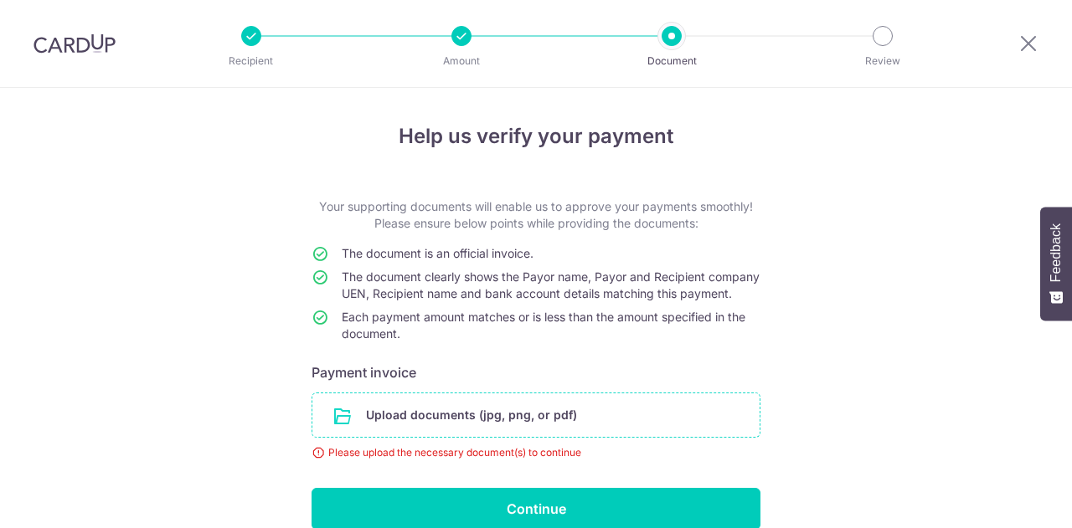
scroll to position [95, 0]
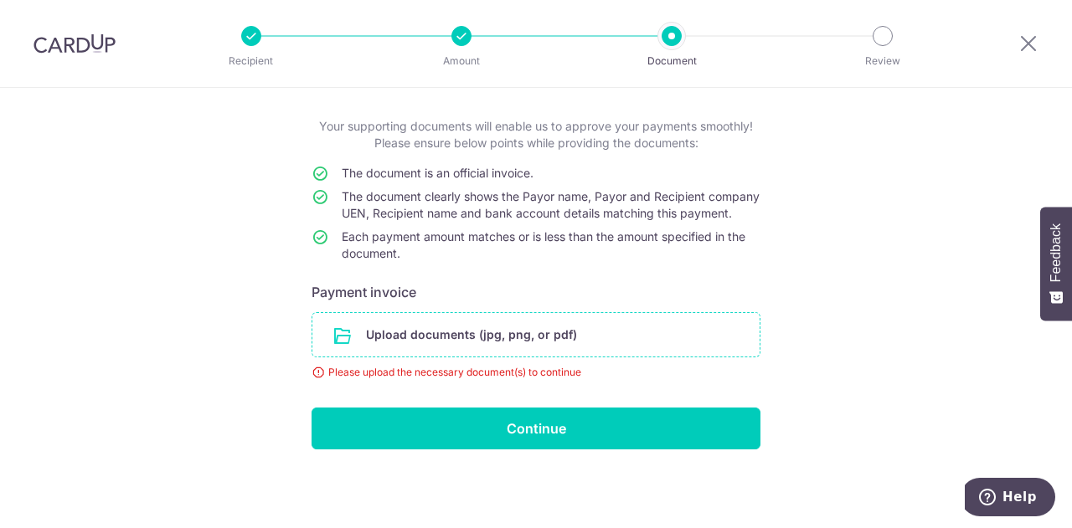
click at [467, 314] on input "file" at bounding box center [535, 335] width 447 height 44
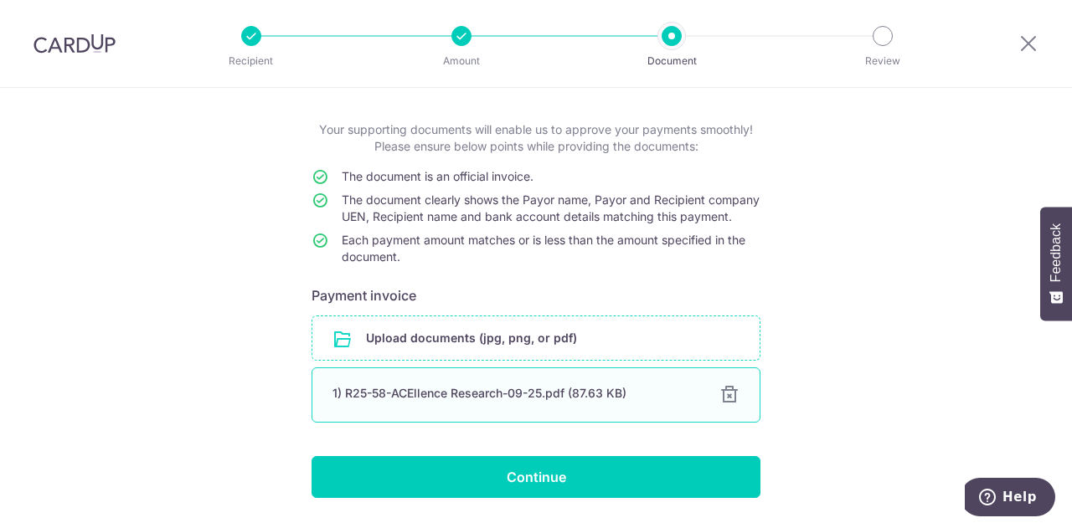
scroll to position [141, 0]
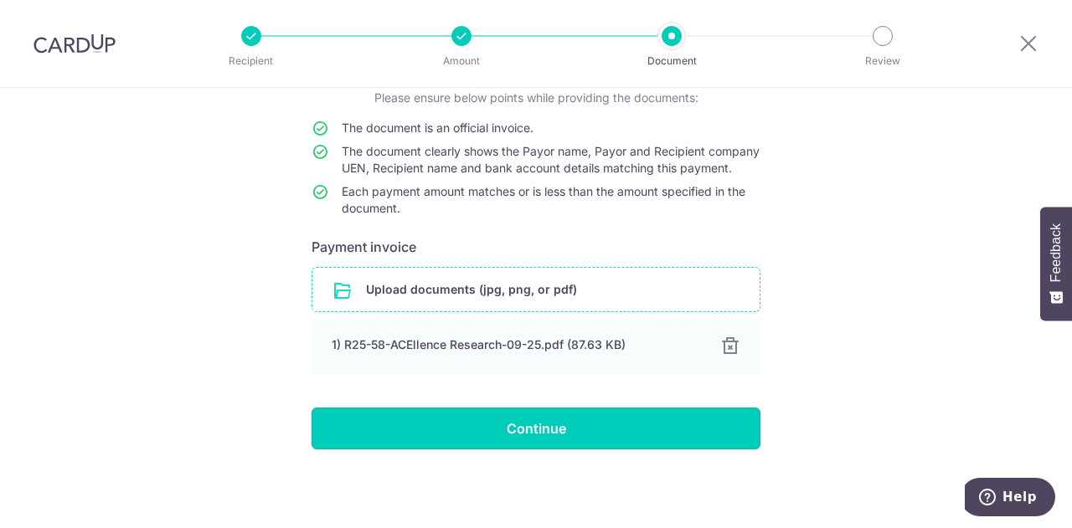
click at [510, 436] on input "Continue" at bounding box center [535, 429] width 449 height 42
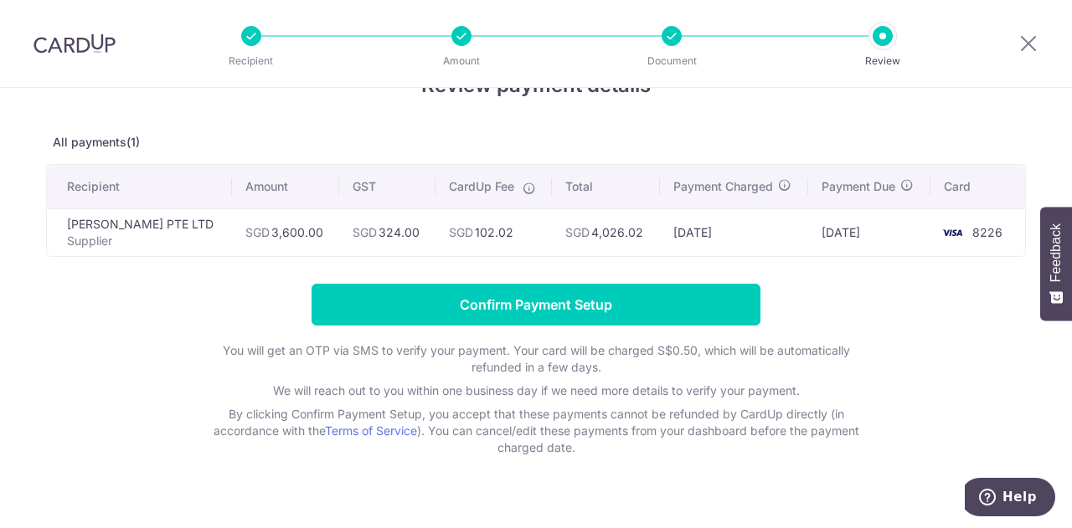
scroll to position [75, 0]
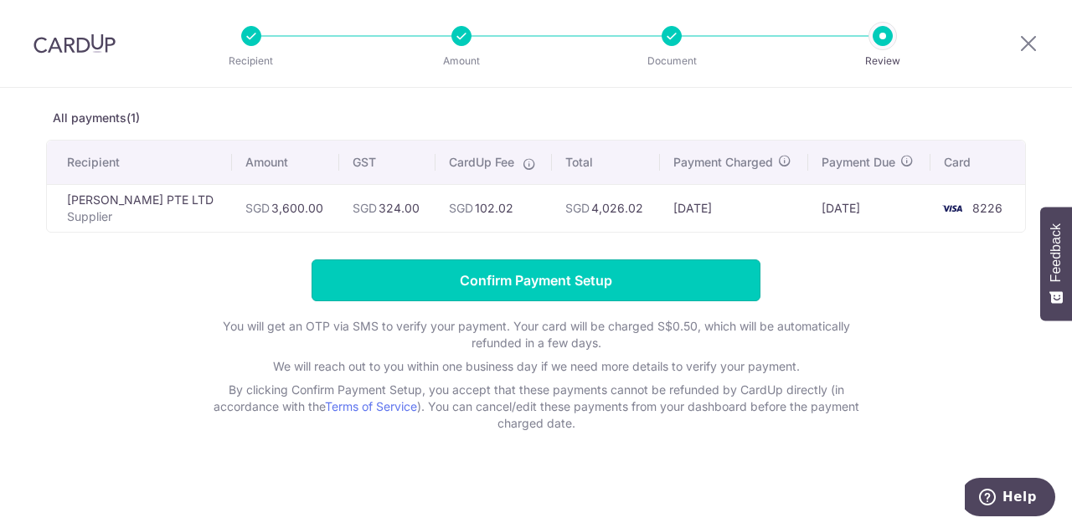
click at [542, 270] on input "Confirm Payment Setup" at bounding box center [535, 281] width 449 height 42
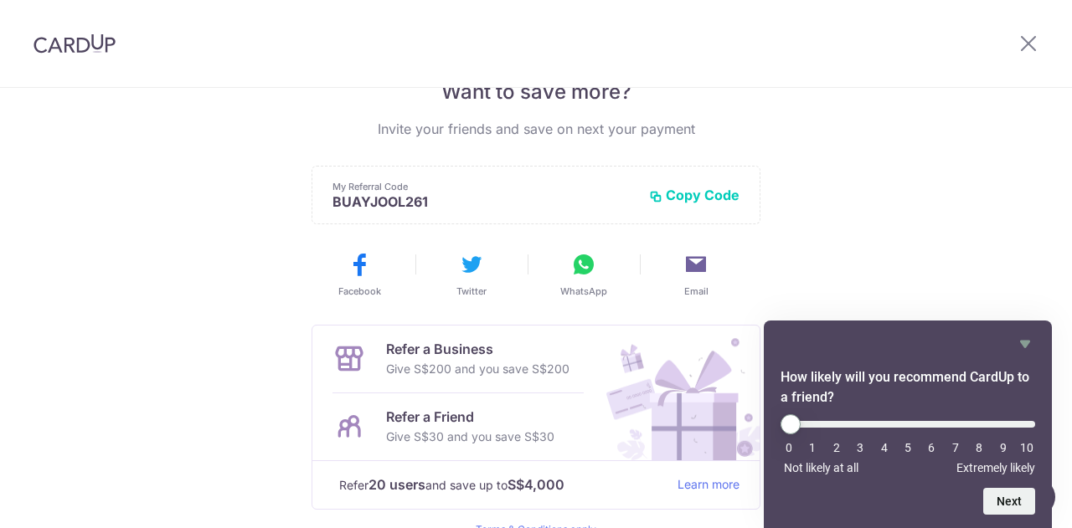
scroll to position [368, 0]
